Goal: Register for event/course

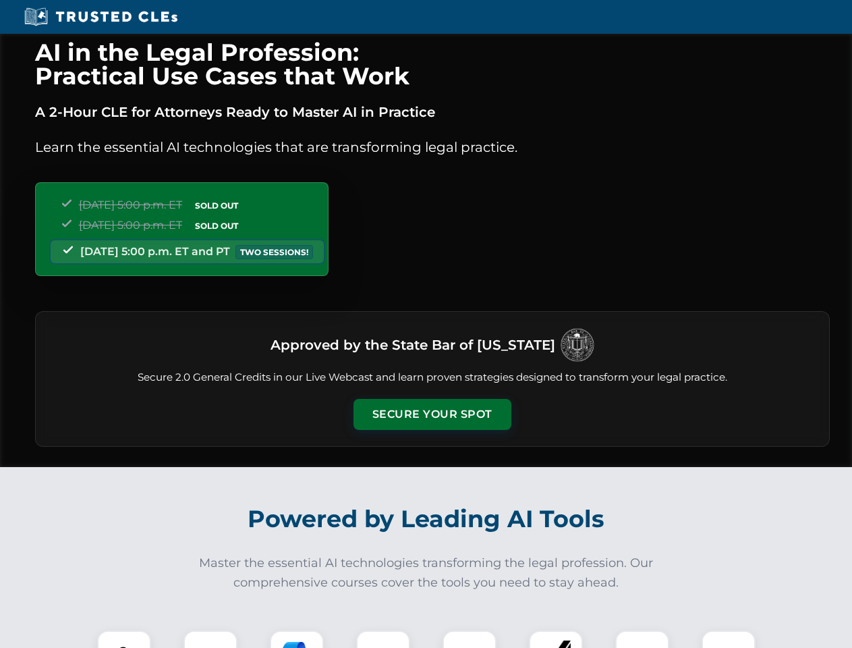
click at [432, 414] on button "Secure Your Spot" at bounding box center [433, 414] width 158 height 31
click at [124, 639] on img at bounding box center [124, 657] width 39 height 39
click at [211, 639] on div at bounding box center [211, 657] width 54 height 54
